Goal: Obtain resource: Download file/media

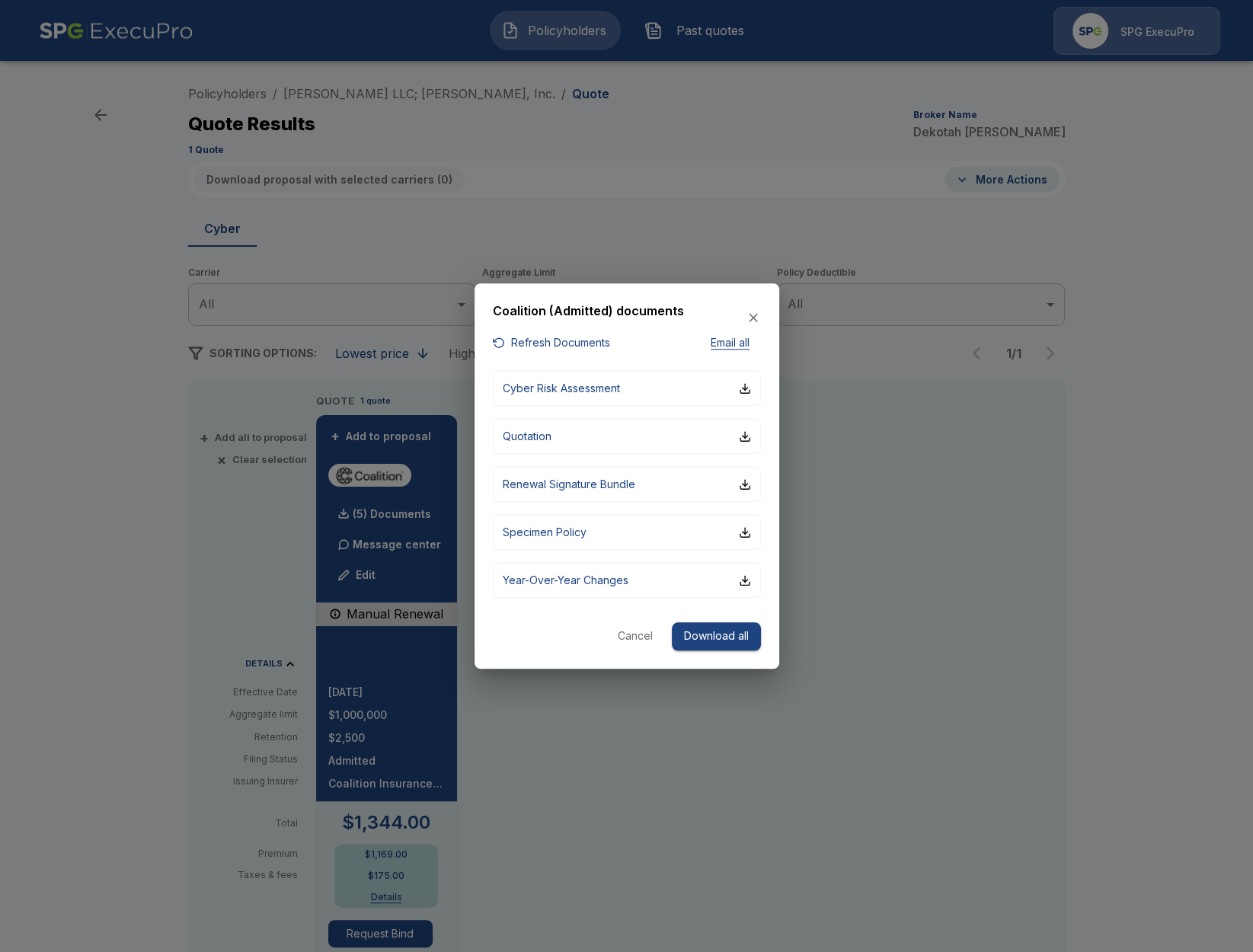
click at [148, 181] on div at bounding box center [626, 476] width 1253 height 952
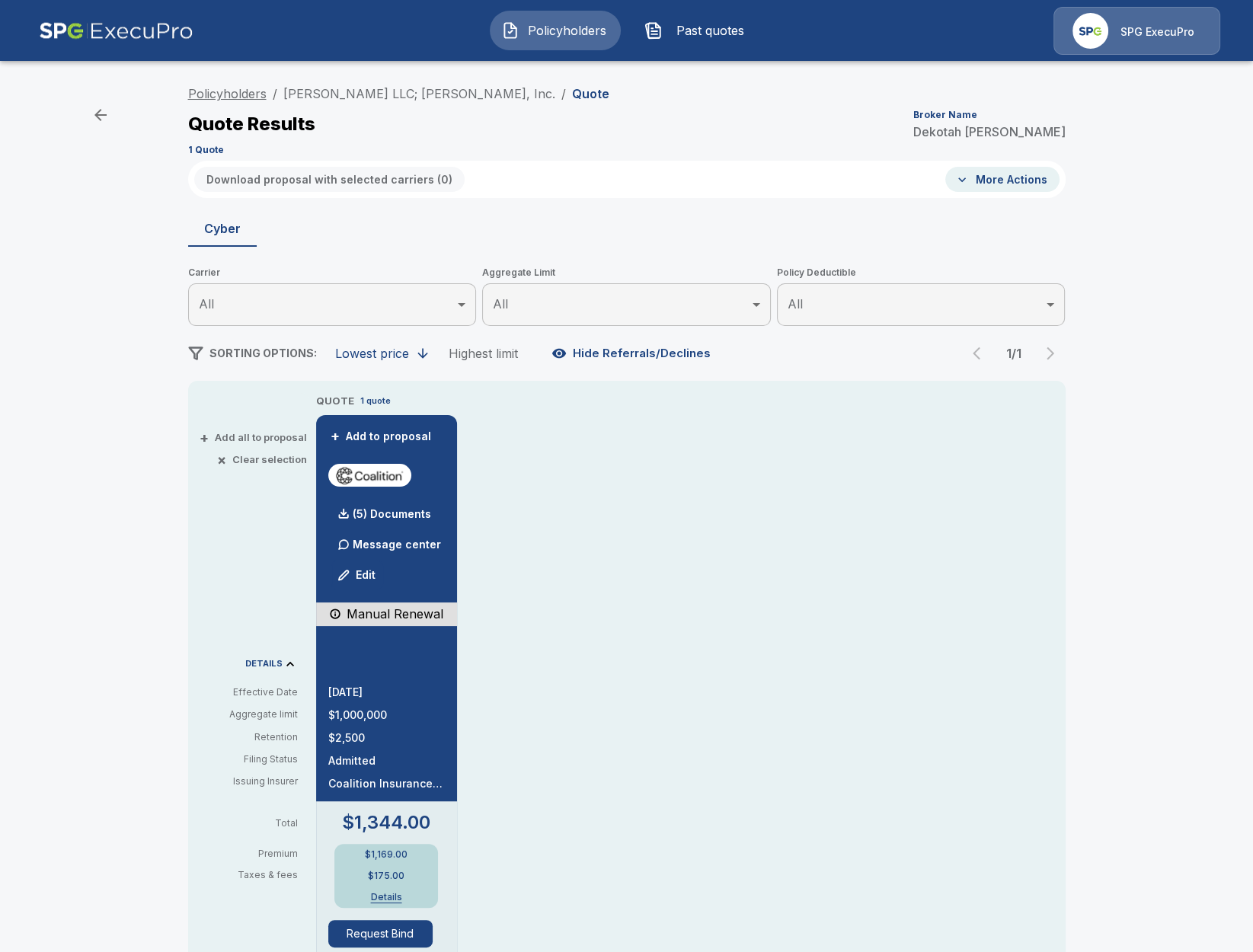
click at [217, 93] on link "Policyholders" at bounding box center [227, 93] width 79 height 15
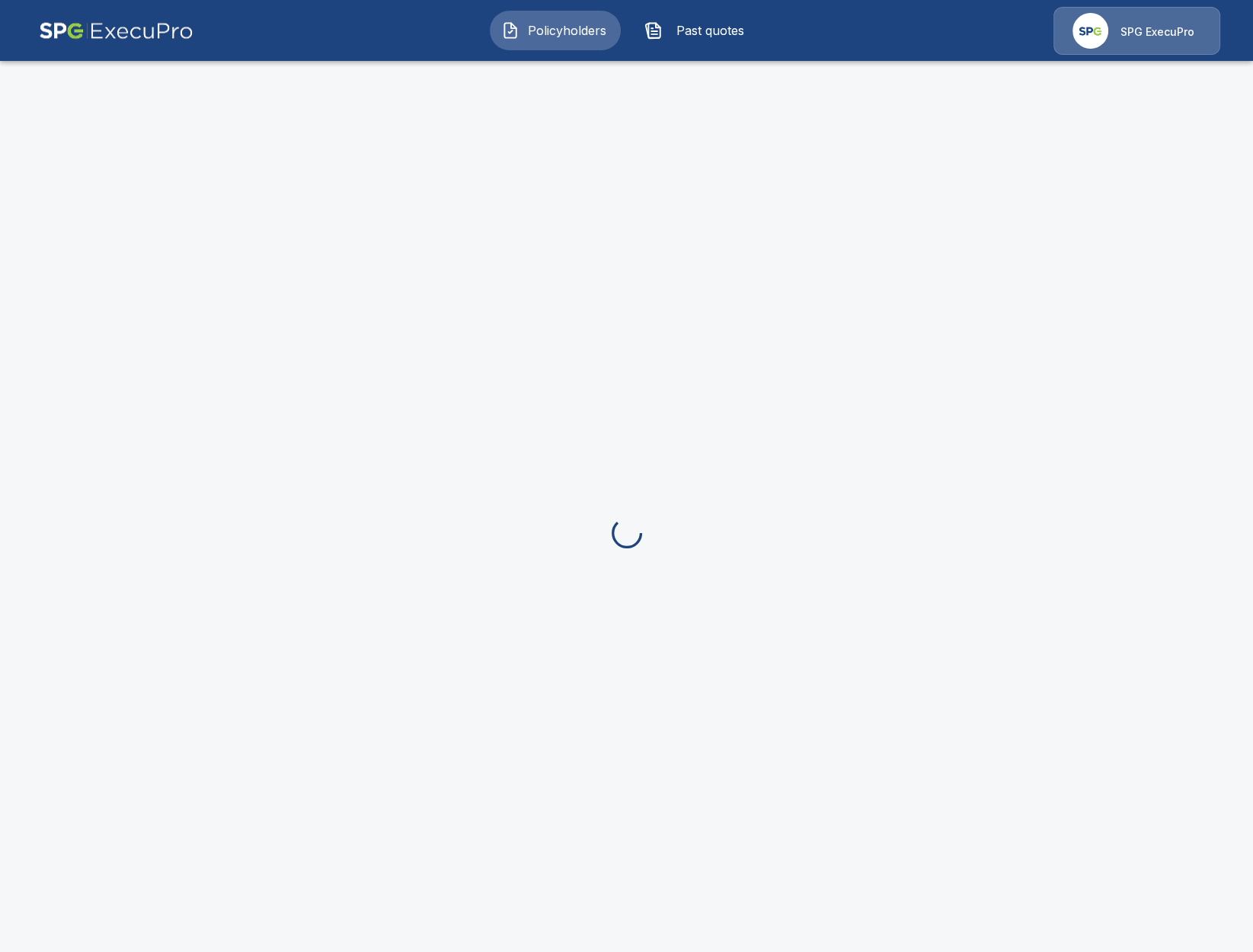
click at [129, 38] on img at bounding box center [115, 31] width 155 height 48
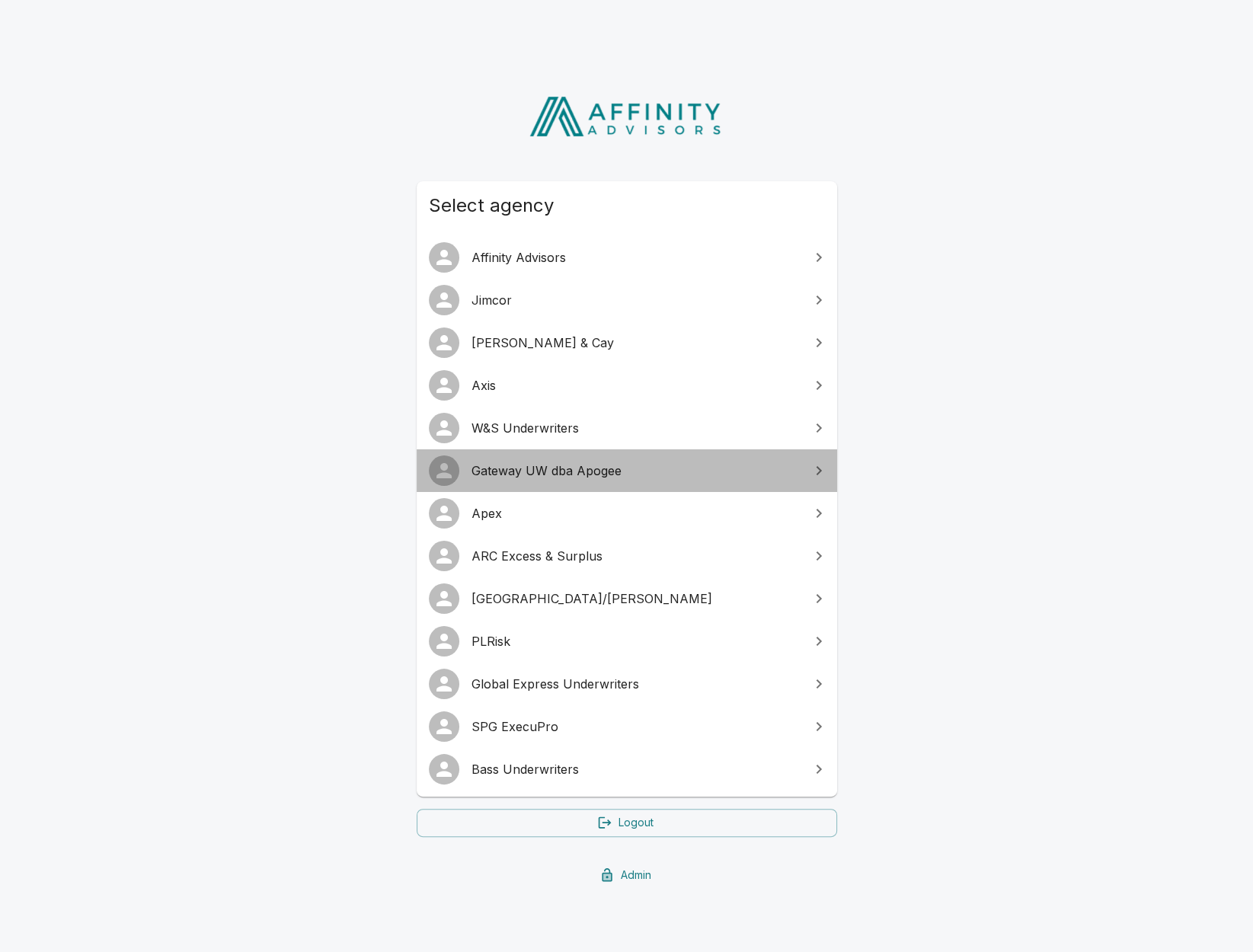
click at [545, 474] on span "Gateway UW dba Apogee" at bounding box center [636, 471] width 329 height 18
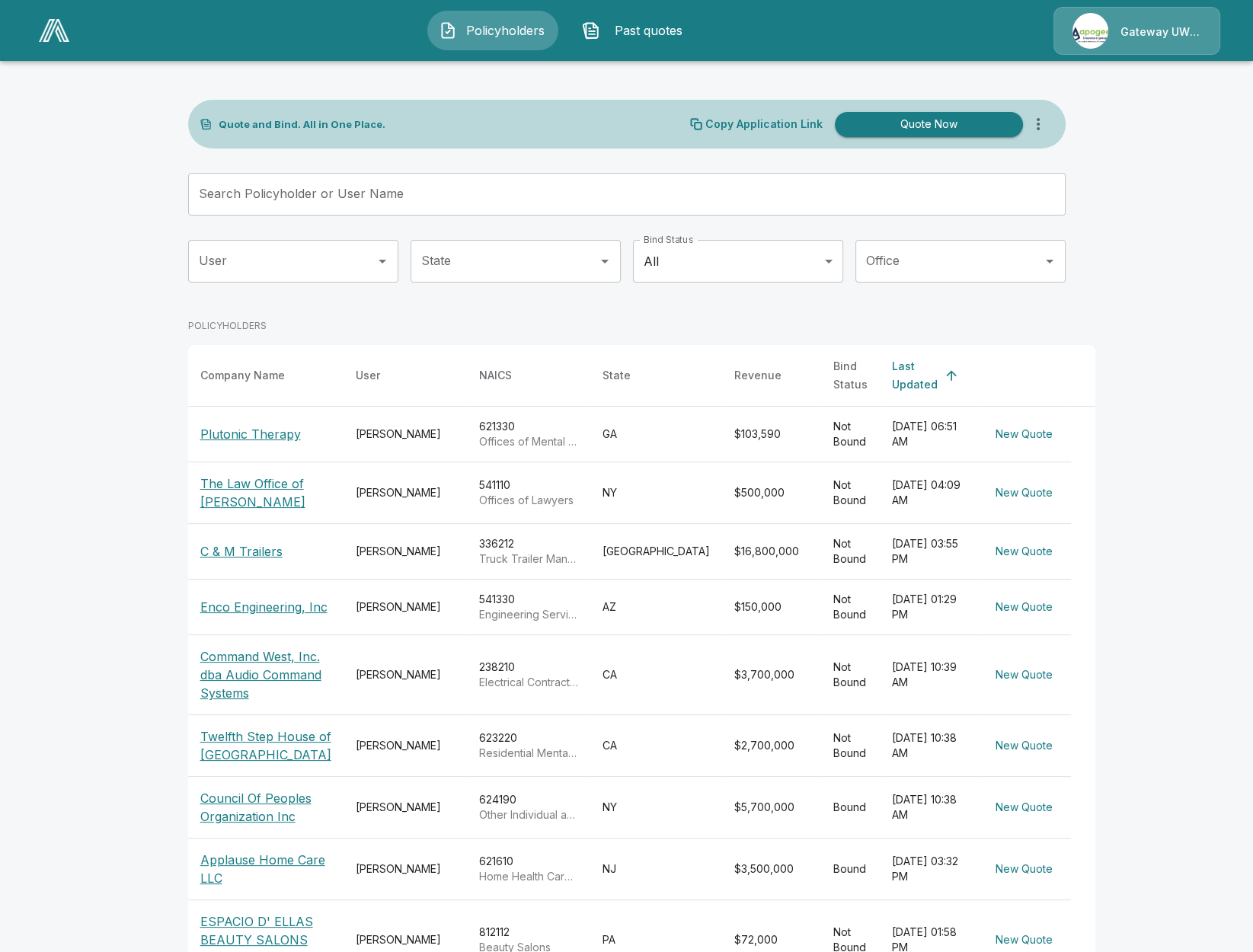
click at [111, 458] on main "Quote and Bind. All in One Place. Copy Application Link Quote Now Search Policy…" at bounding box center [626, 551] width 1253 height 1102
click at [253, 429] on p "Plutonic Therapy" at bounding box center [250, 434] width 100 height 18
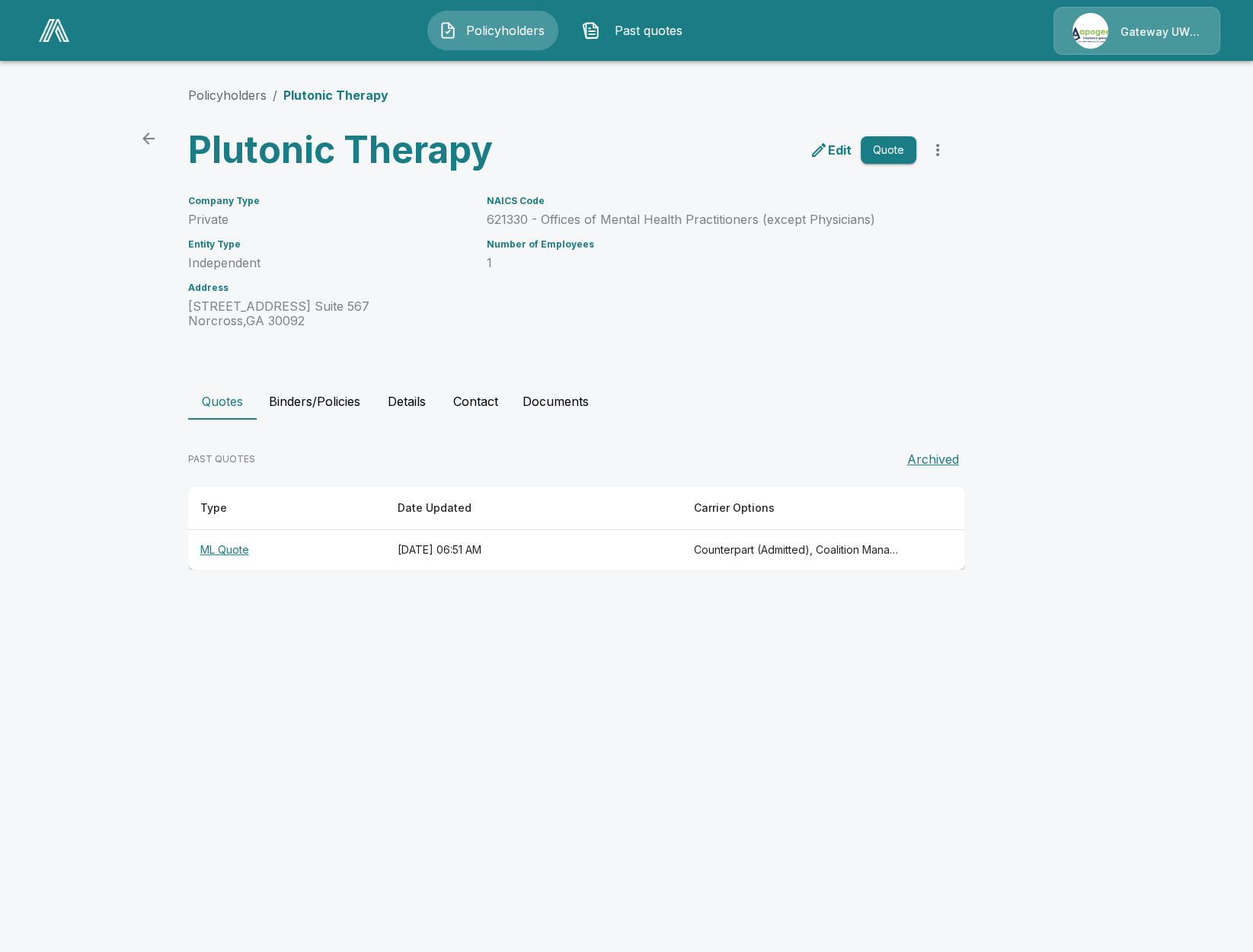
click at [491, 540] on th "[DATE] 06:51 AM" at bounding box center [533, 550] width 296 height 40
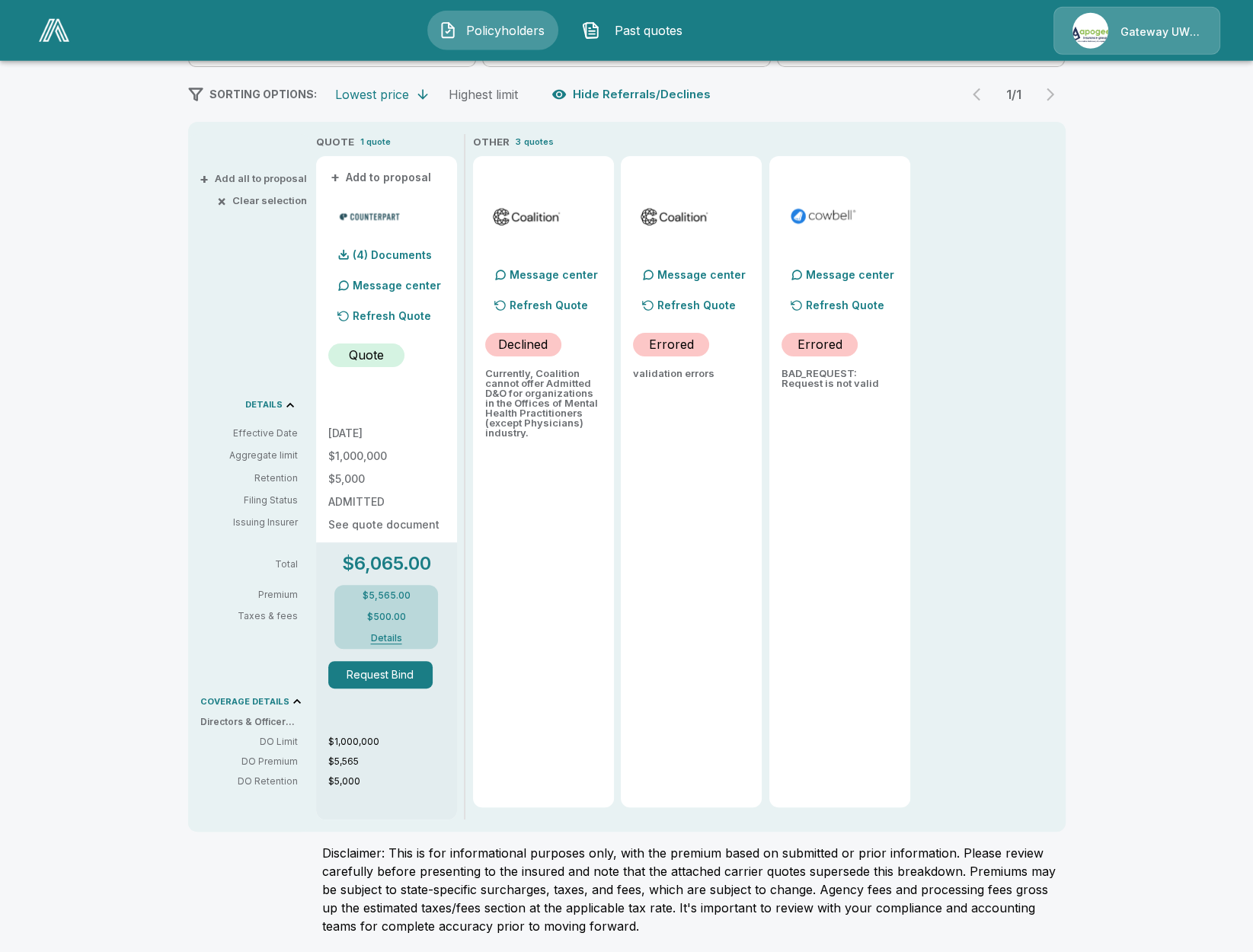
scroll to position [259, 0]
click at [403, 259] on p "(4) Documents" at bounding box center [392, 254] width 79 height 10
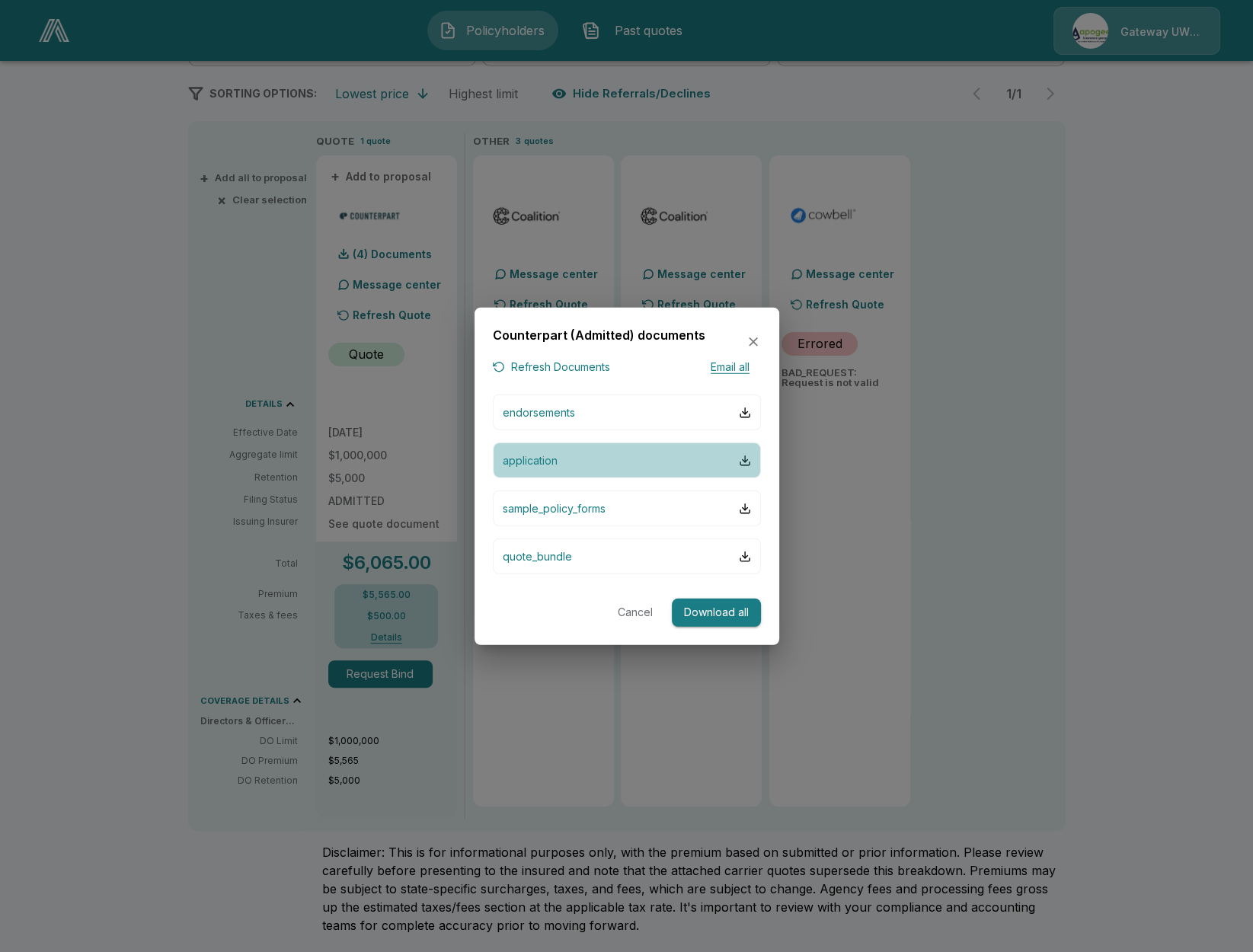
click at [641, 470] on button "application" at bounding box center [626, 460] width 268 height 36
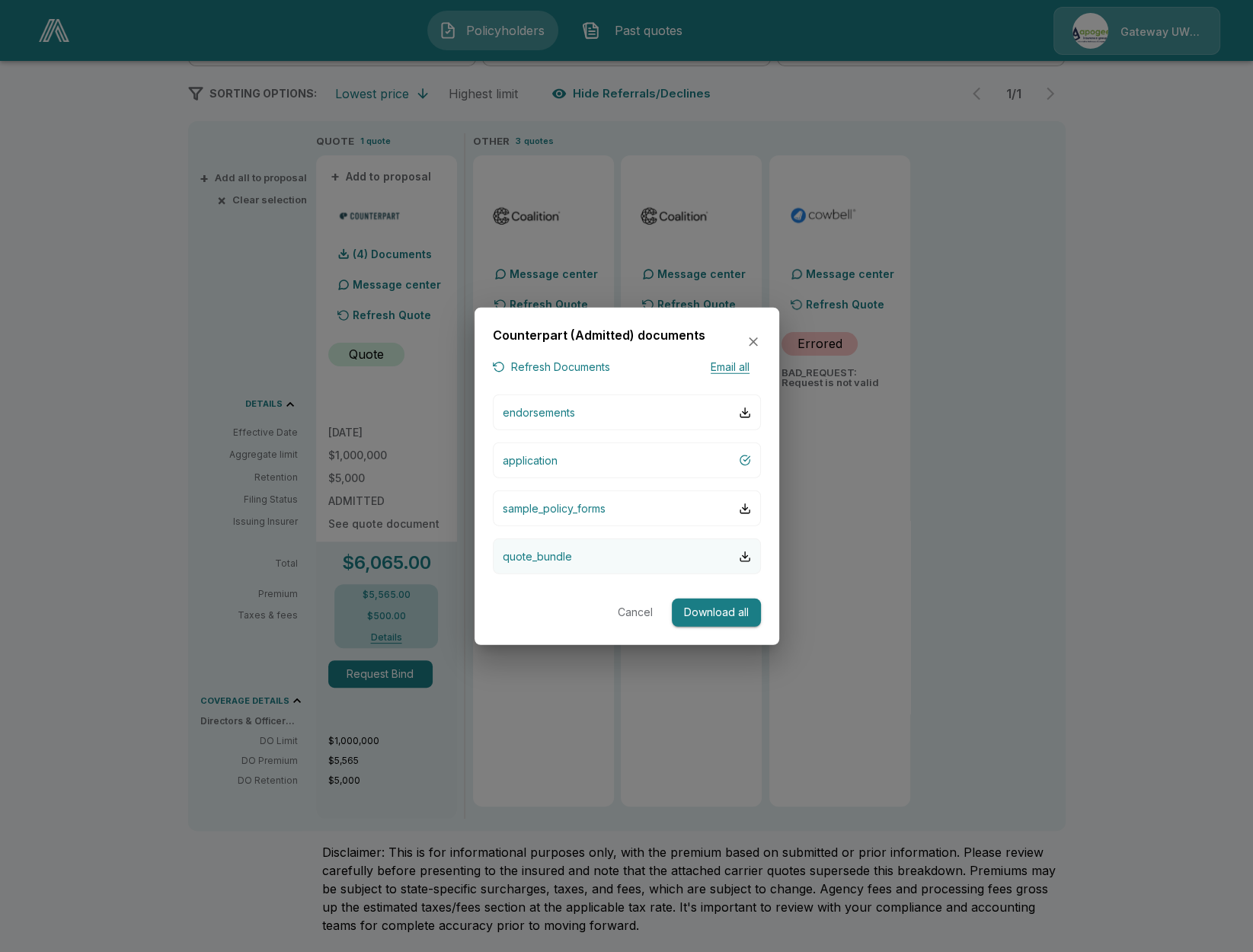
click at [617, 558] on button "quote_bundle" at bounding box center [626, 556] width 268 height 36
click at [955, 287] on div at bounding box center [626, 476] width 1253 height 952
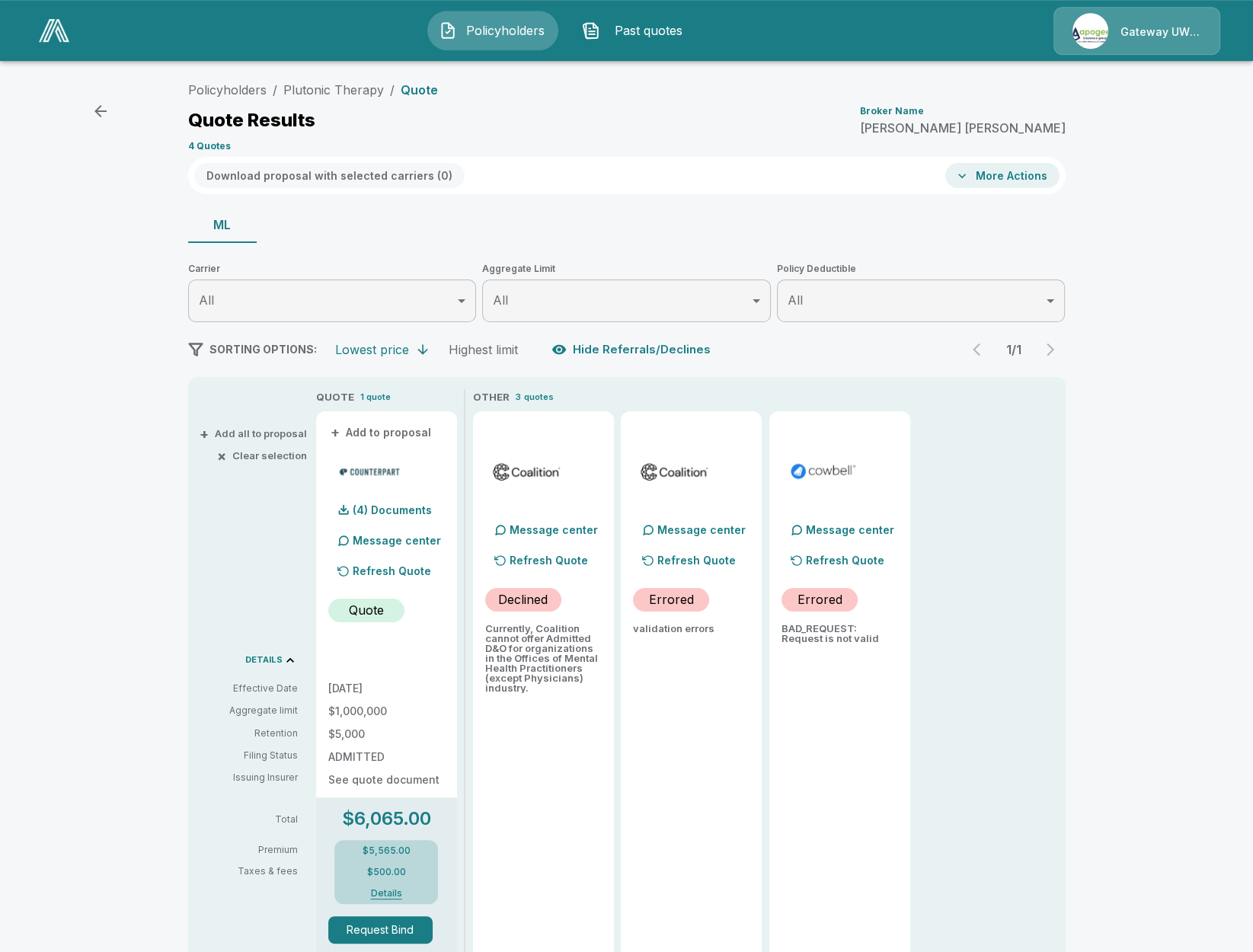
scroll to position [0, 0]
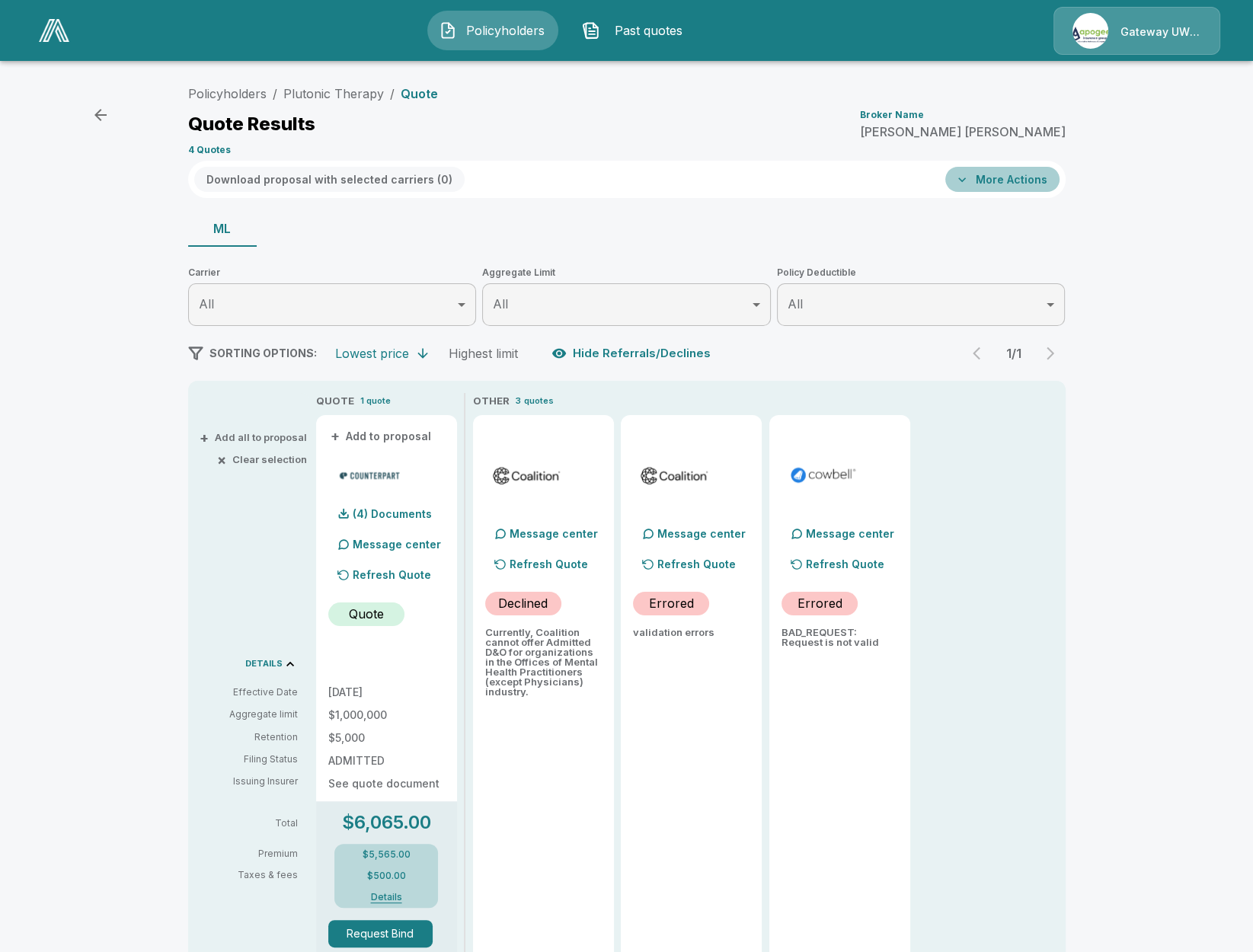
click at [1008, 184] on button "More Actions" at bounding box center [1002, 179] width 114 height 25
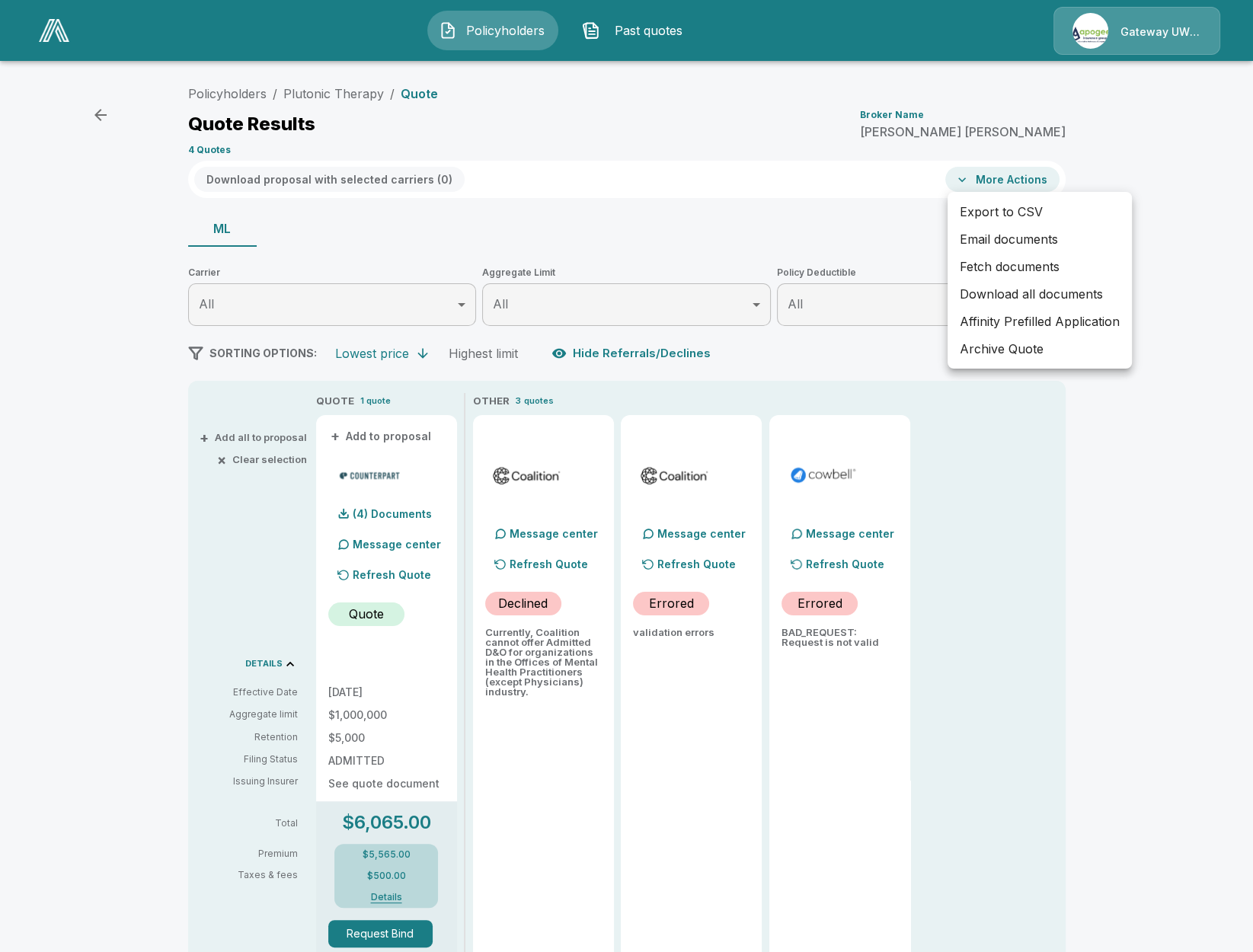
click at [411, 498] on div at bounding box center [626, 476] width 1253 height 952
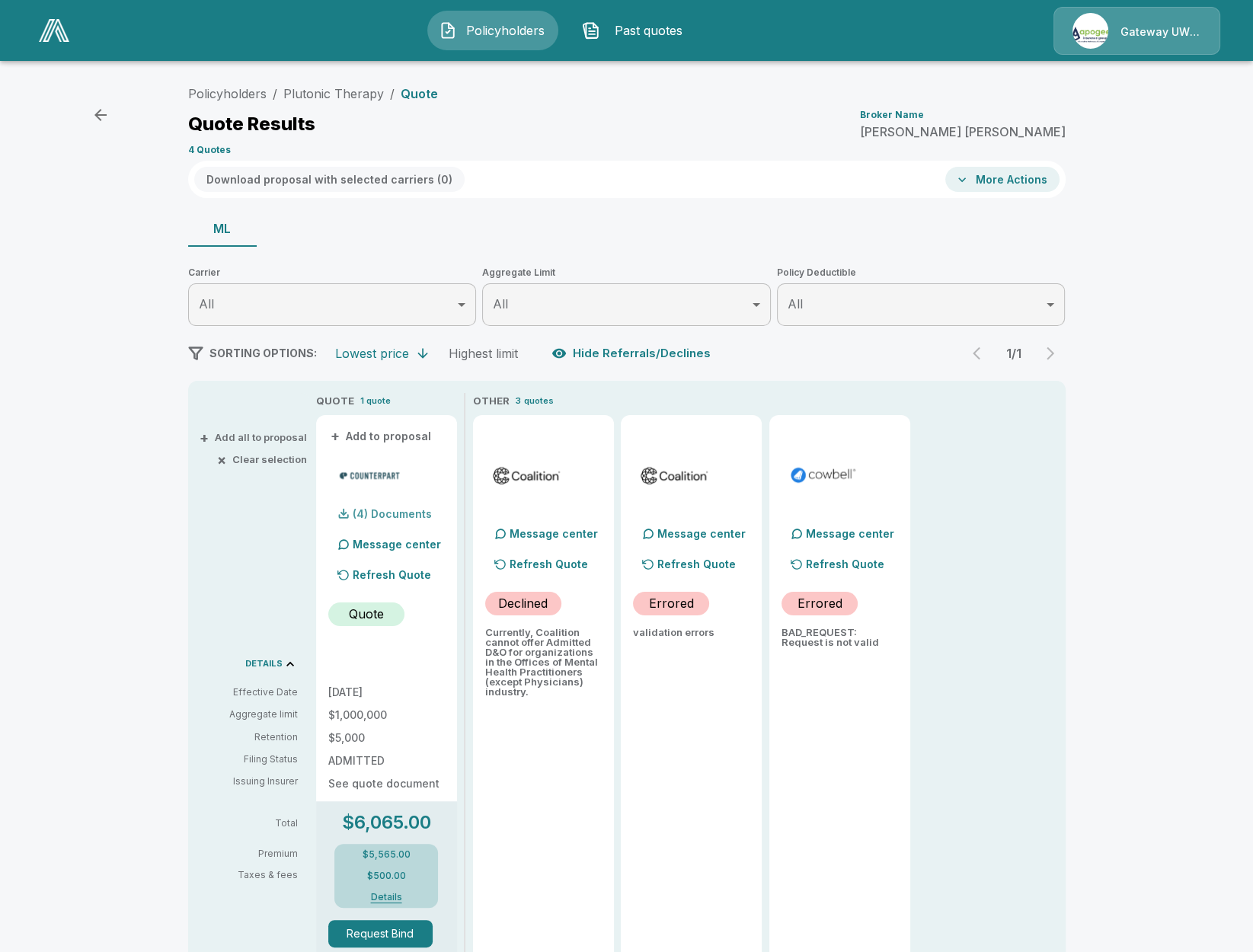
click at [382, 517] on p "(4) Documents" at bounding box center [392, 514] width 79 height 10
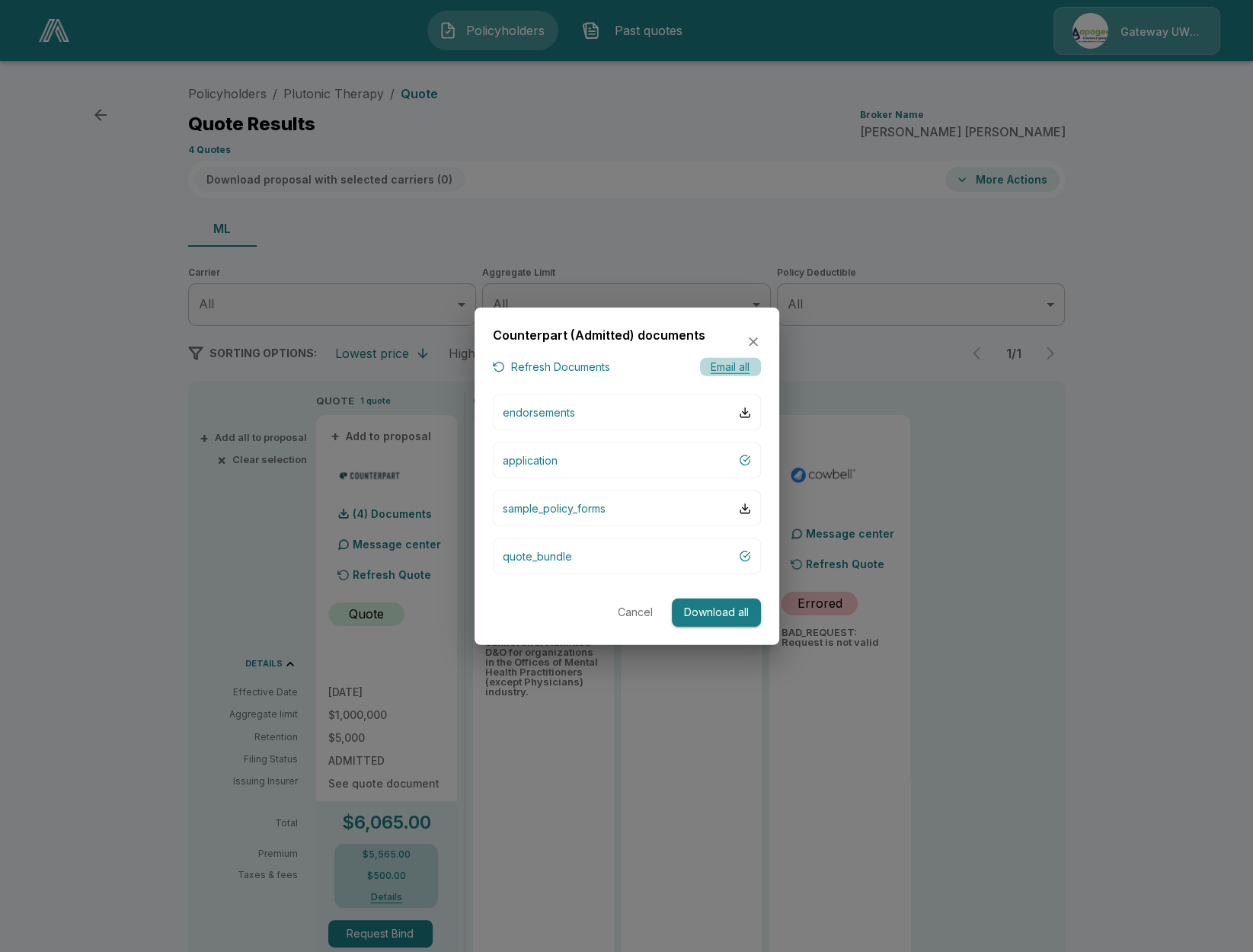
click at [731, 367] on button "Email all" at bounding box center [731, 367] width 61 height 19
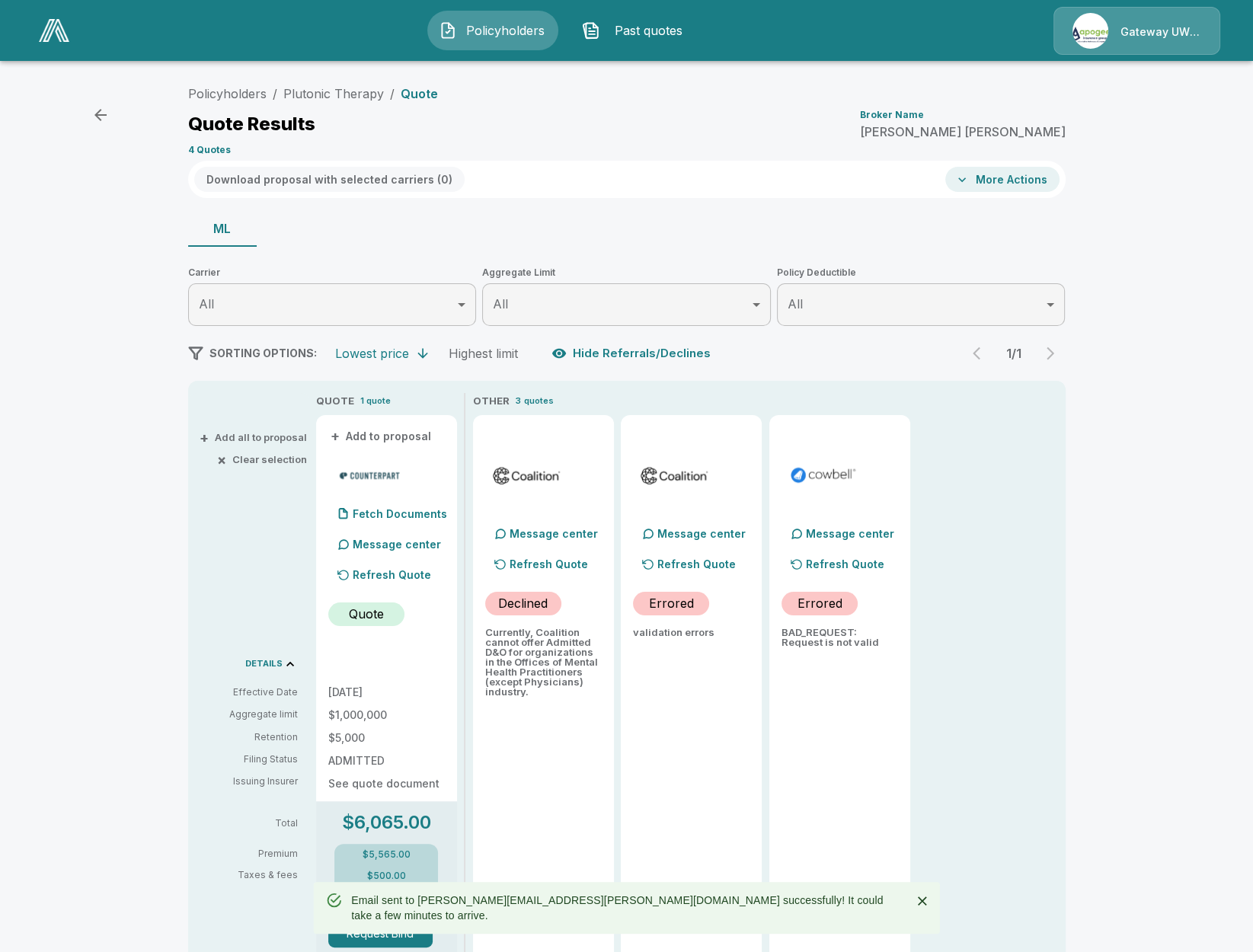
click at [1184, 562] on div "Policyholders / Plutonic Therapy / Quote Quote Results Broker Name Corey MacDon…" at bounding box center [626, 643] width 1253 height 1141
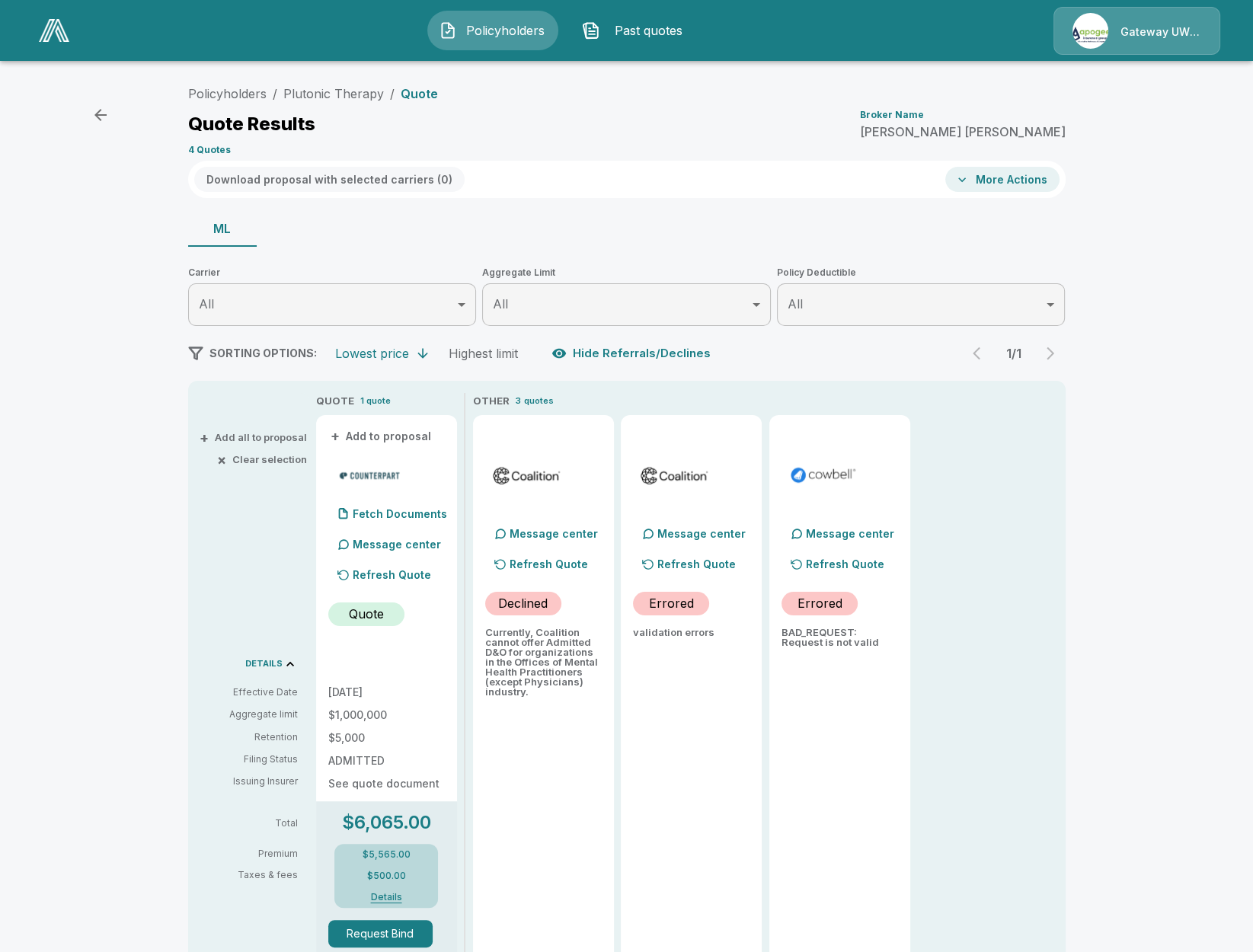
click at [317, 102] on li "Plutonic Therapy" at bounding box center [333, 93] width 100 height 18
click at [307, 99] on link "Plutonic Therapy" at bounding box center [333, 93] width 100 height 15
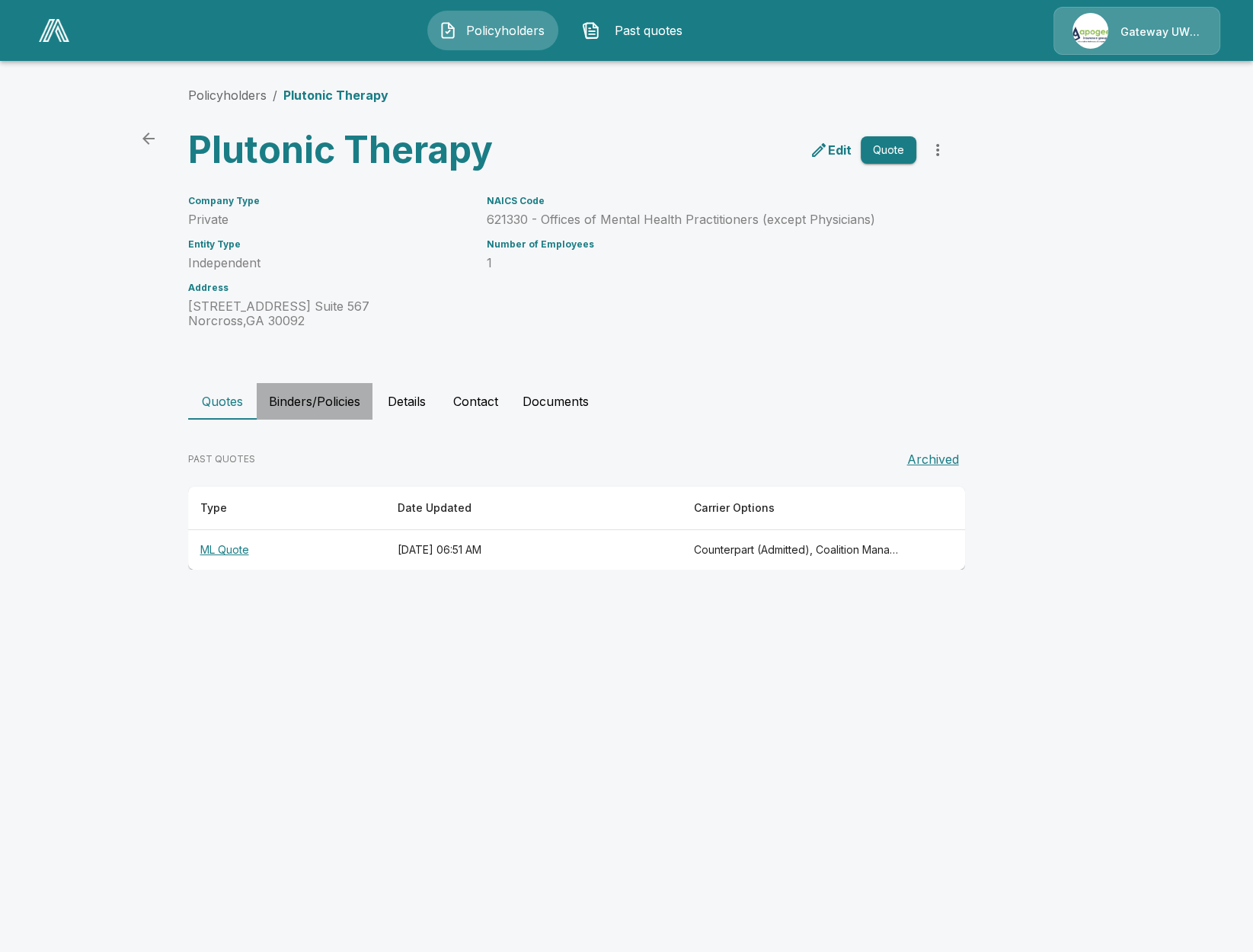
click at [350, 395] on button "Binders/Policies" at bounding box center [314, 402] width 116 height 37
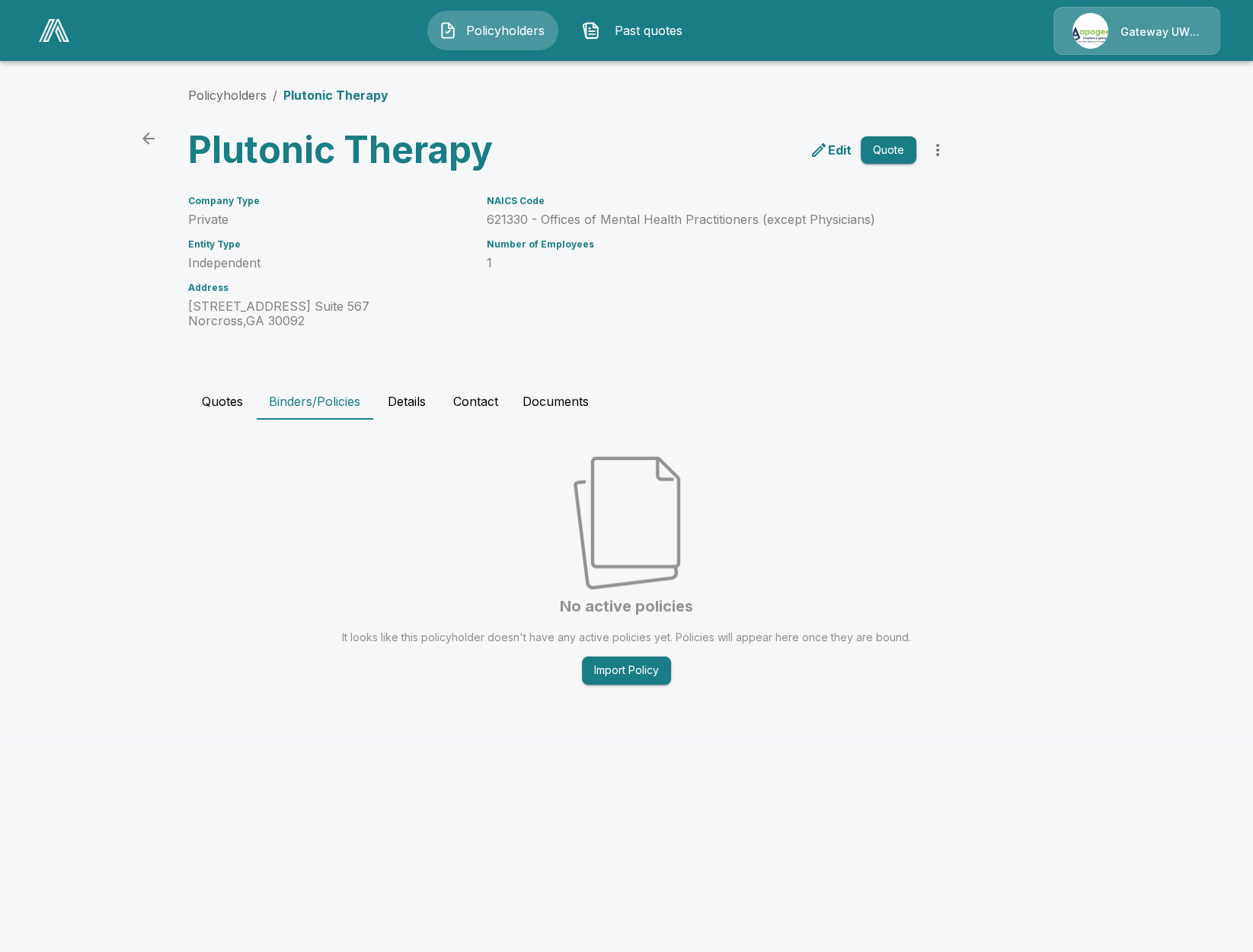
click at [438, 415] on button "Details" at bounding box center [407, 402] width 69 height 37
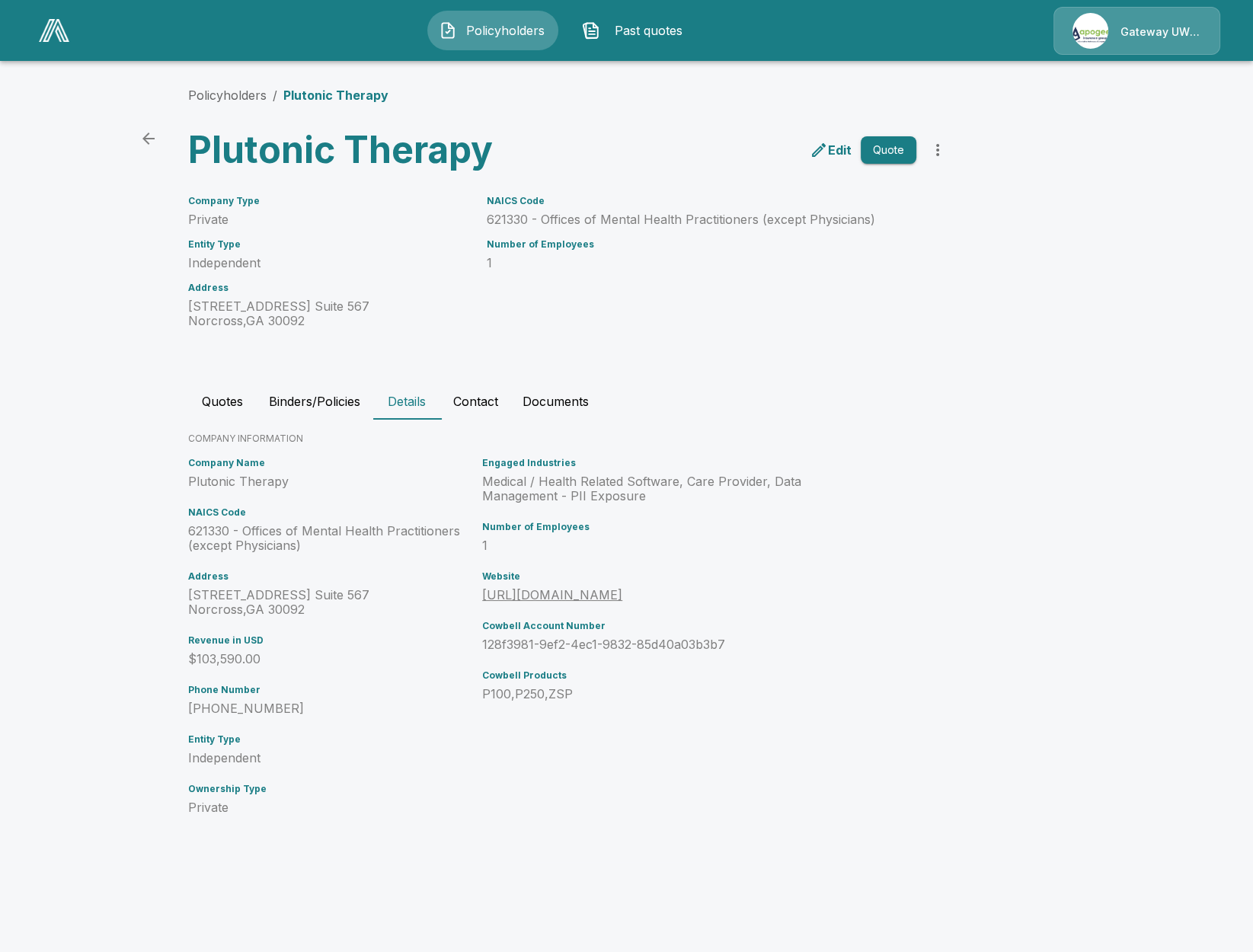
click at [236, 402] on button "Quotes" at bounding box center [222, 402] width 69 height 37
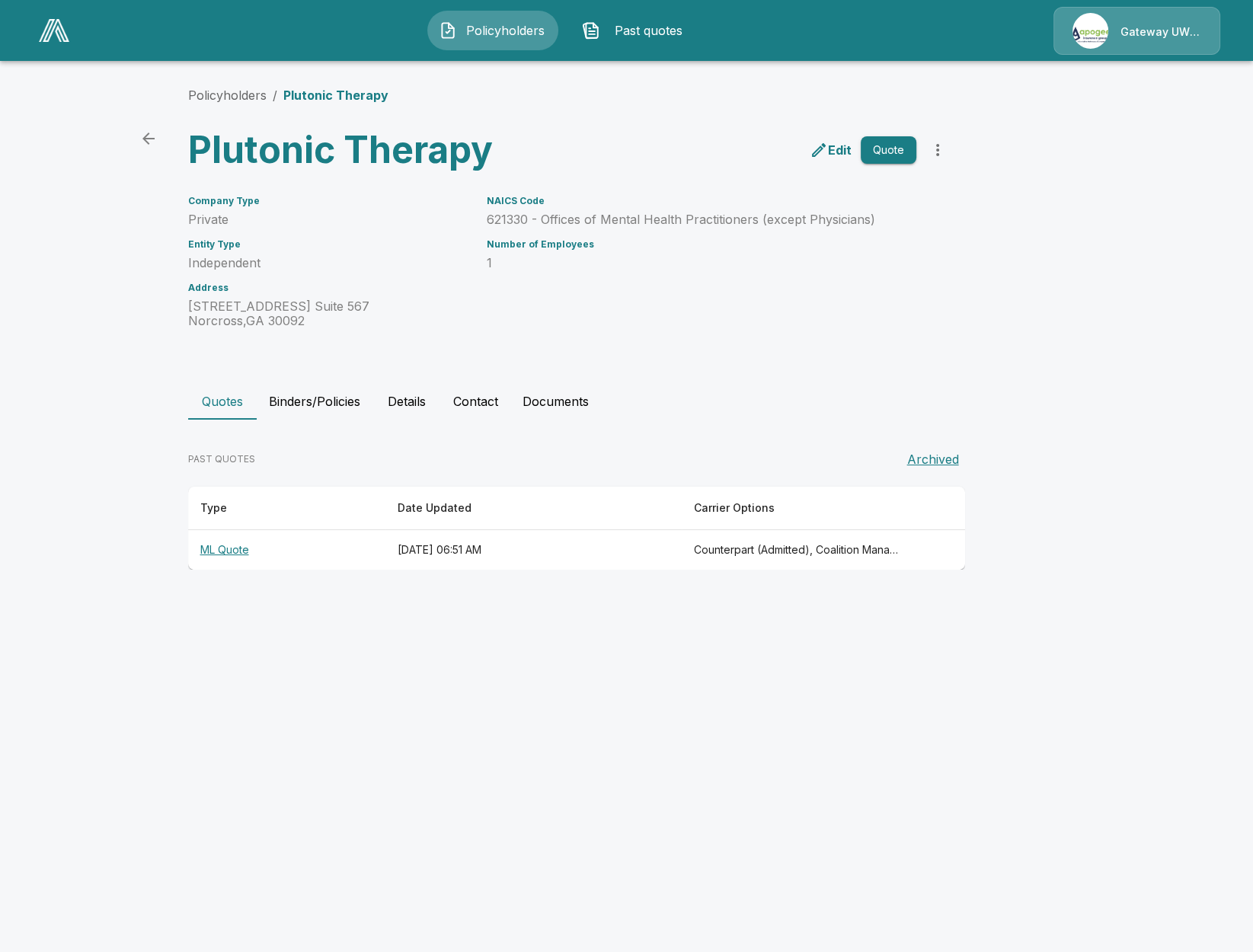
click at [525, 553] on th "[DATE] 06:51 AM" at bounding box center [533, 550] width 296 height 40
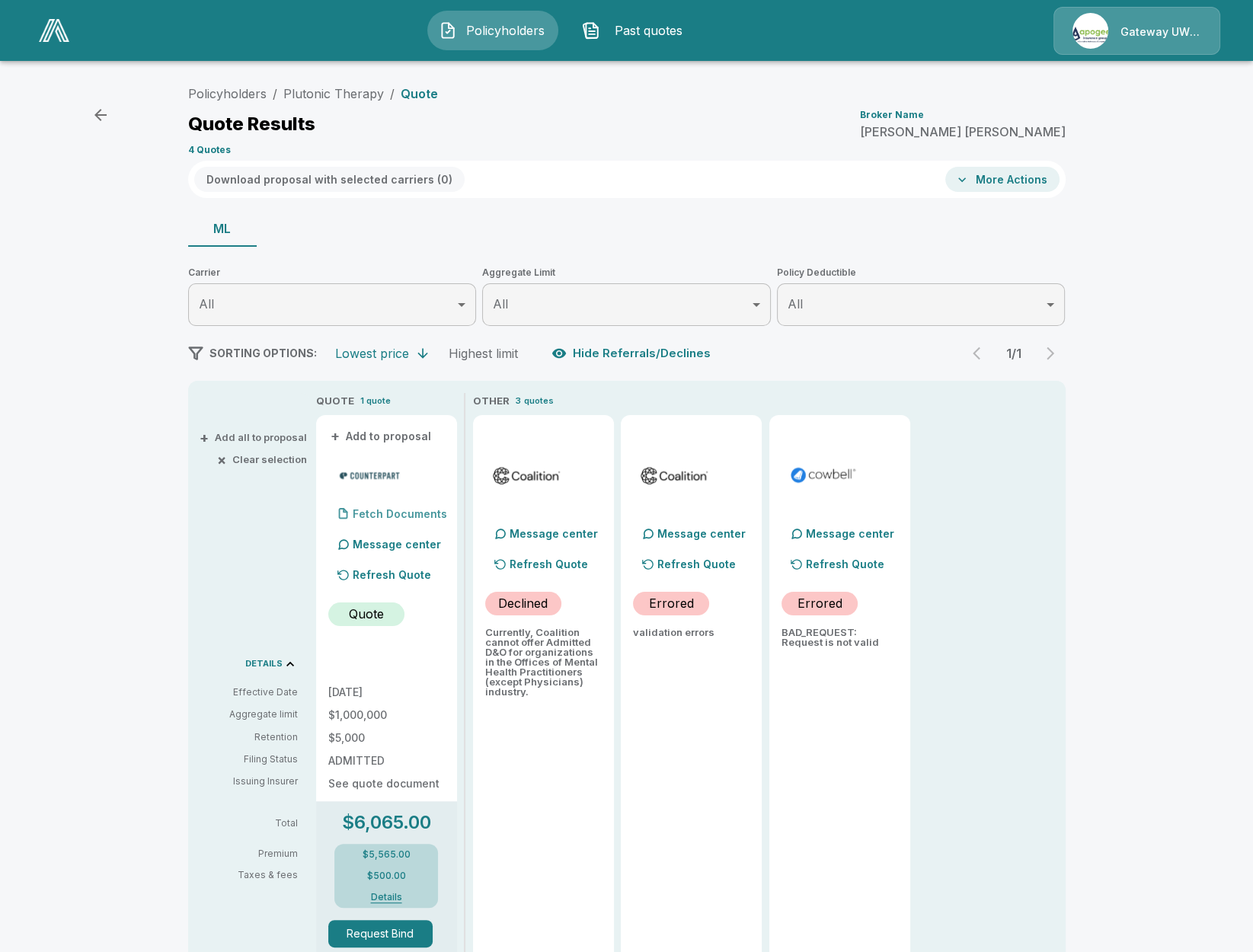
drag, startPoint x: 259, startPoint y: 521, endPoint x: 356, endPoint y: 507, distance: 98.0
click at [264, 521] on div "+ Add all to proposal × Clear selection DETAILS Effective Date Aggregate limit …" at bounding box center [249, 742] width 122 height 698
click at [367, 506] on div "Fetch Documents" at bounding box center [388, 514] width 119 height 31
click at [373, 520] on div "Fetch Documents" at bounding box center [388, 514] width 119 height 31
click at [365, 520] on div "Fetch Documents" at bounding box center [388, 514] width 119 height 31
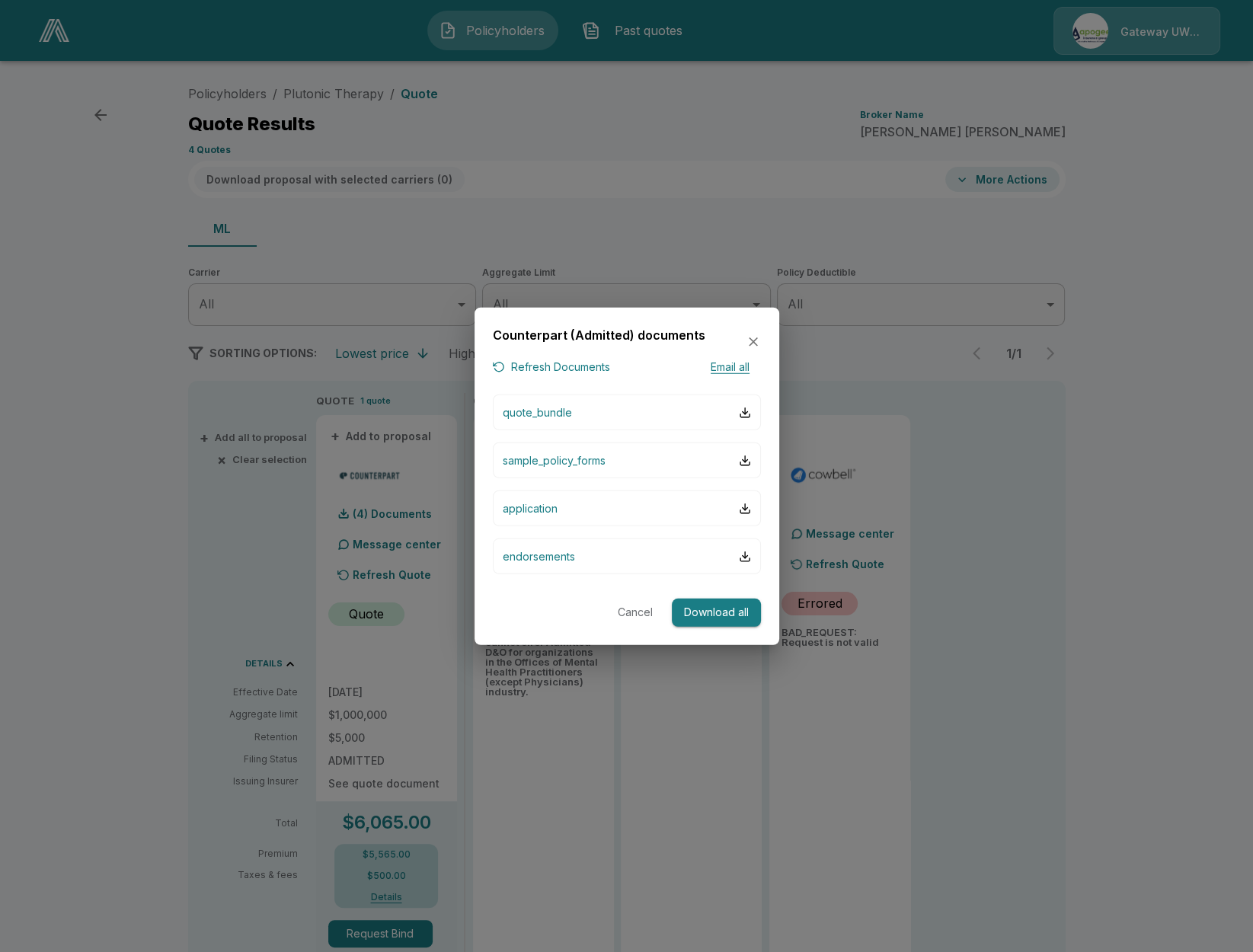
click at [946, 629] on div at bounding box center [626, 476] width 1253 height 952
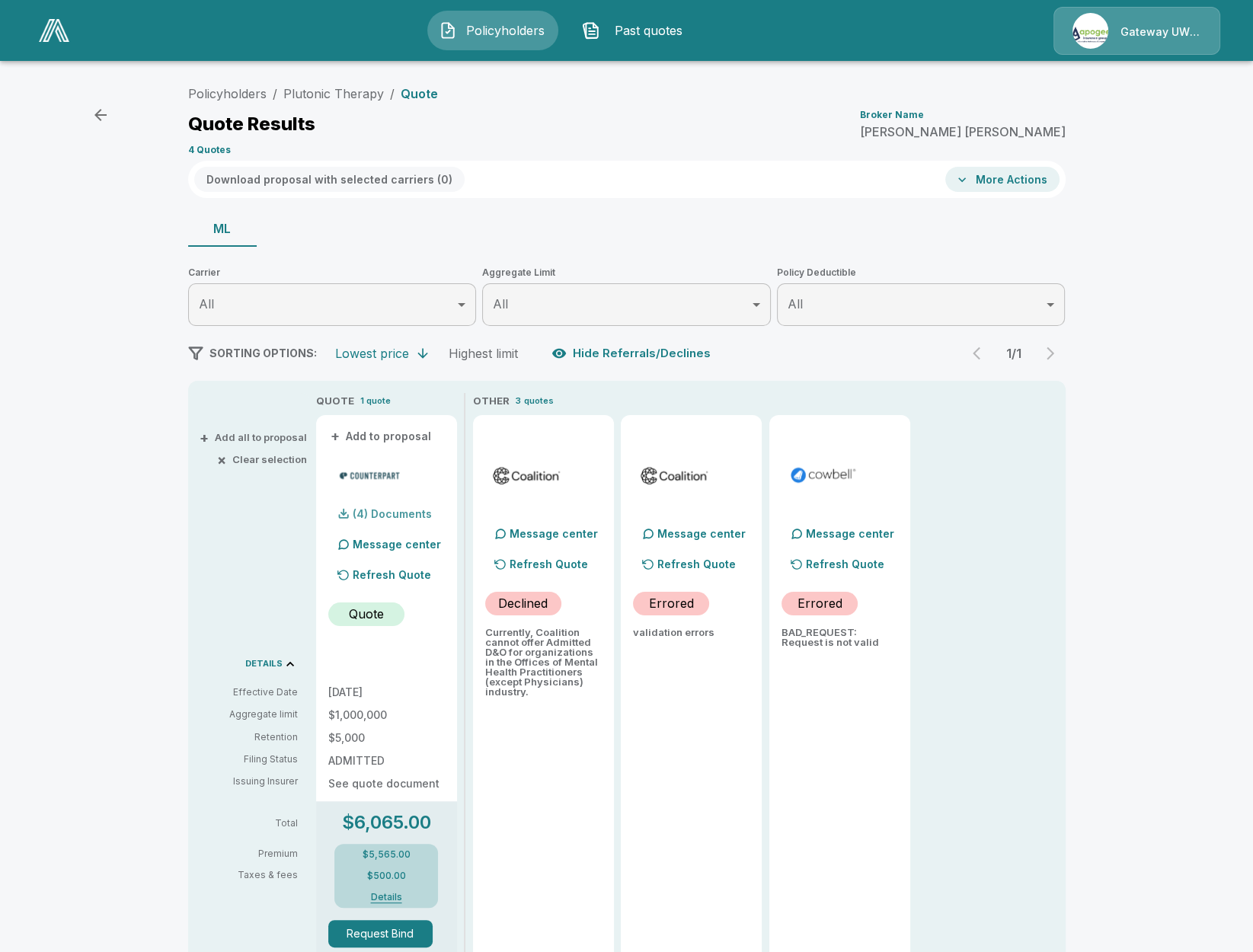
click at [377, 514] on p "(4) Documents" at bounding box center [392, 514] width 79 height 10
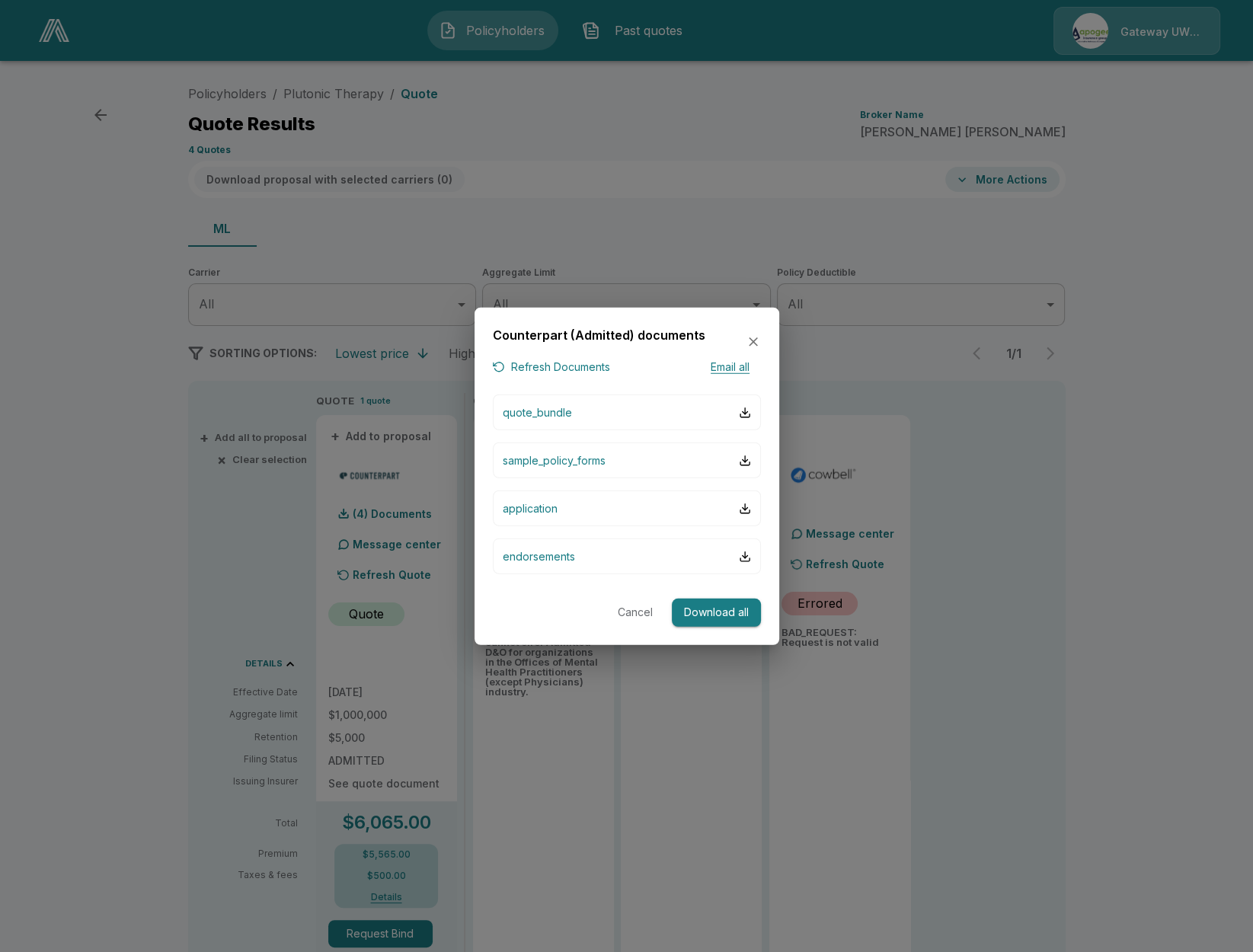
click at [721, 375] on button "Email all" at bounding box center [731, 367] width 61 height 19
